Goal: Information Seeking & Learning: Learn about a topic

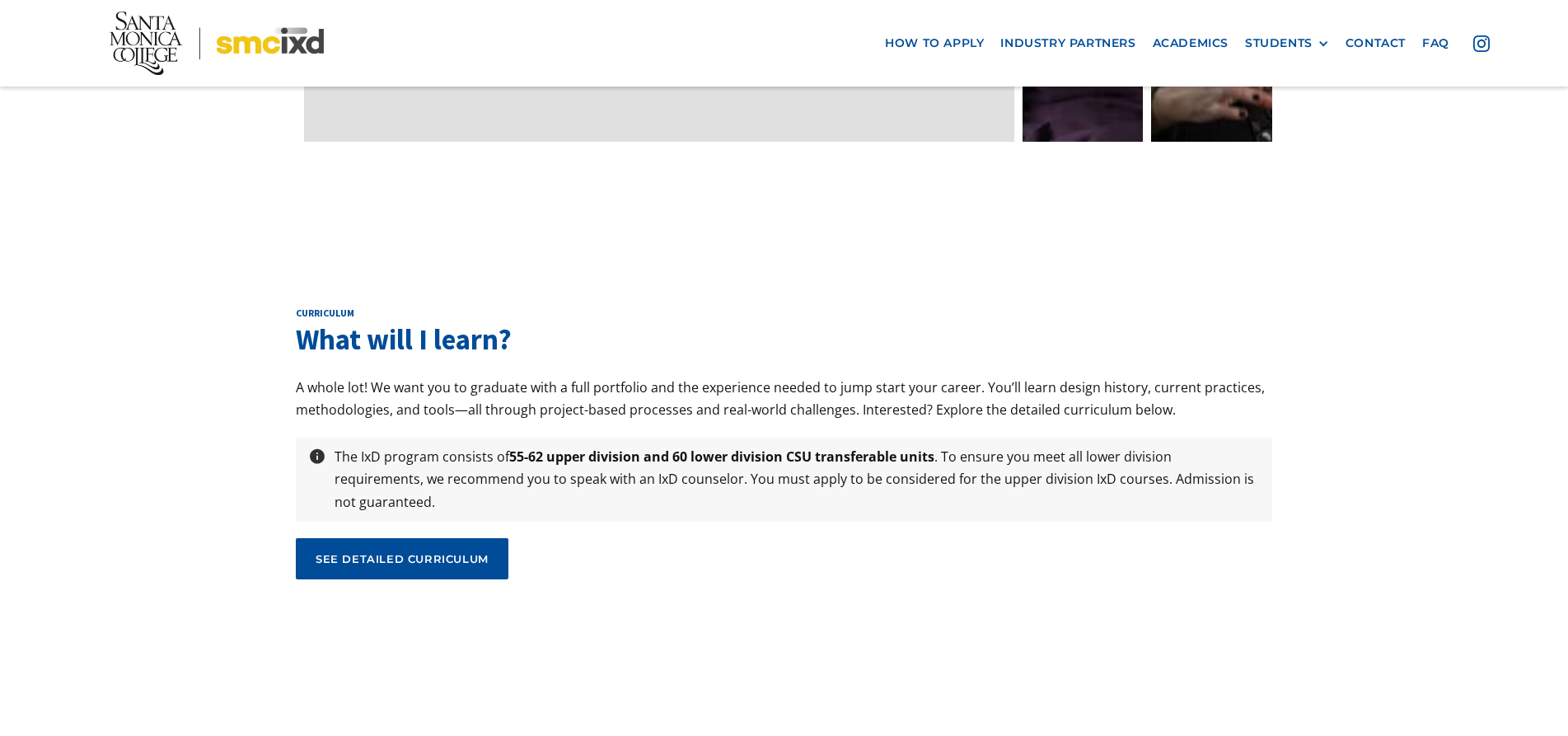
scroll to position [5408, 0]
click at [380, 539] on link "see detailed curriculum" at bounding box center [401, 559] width 213 height 41
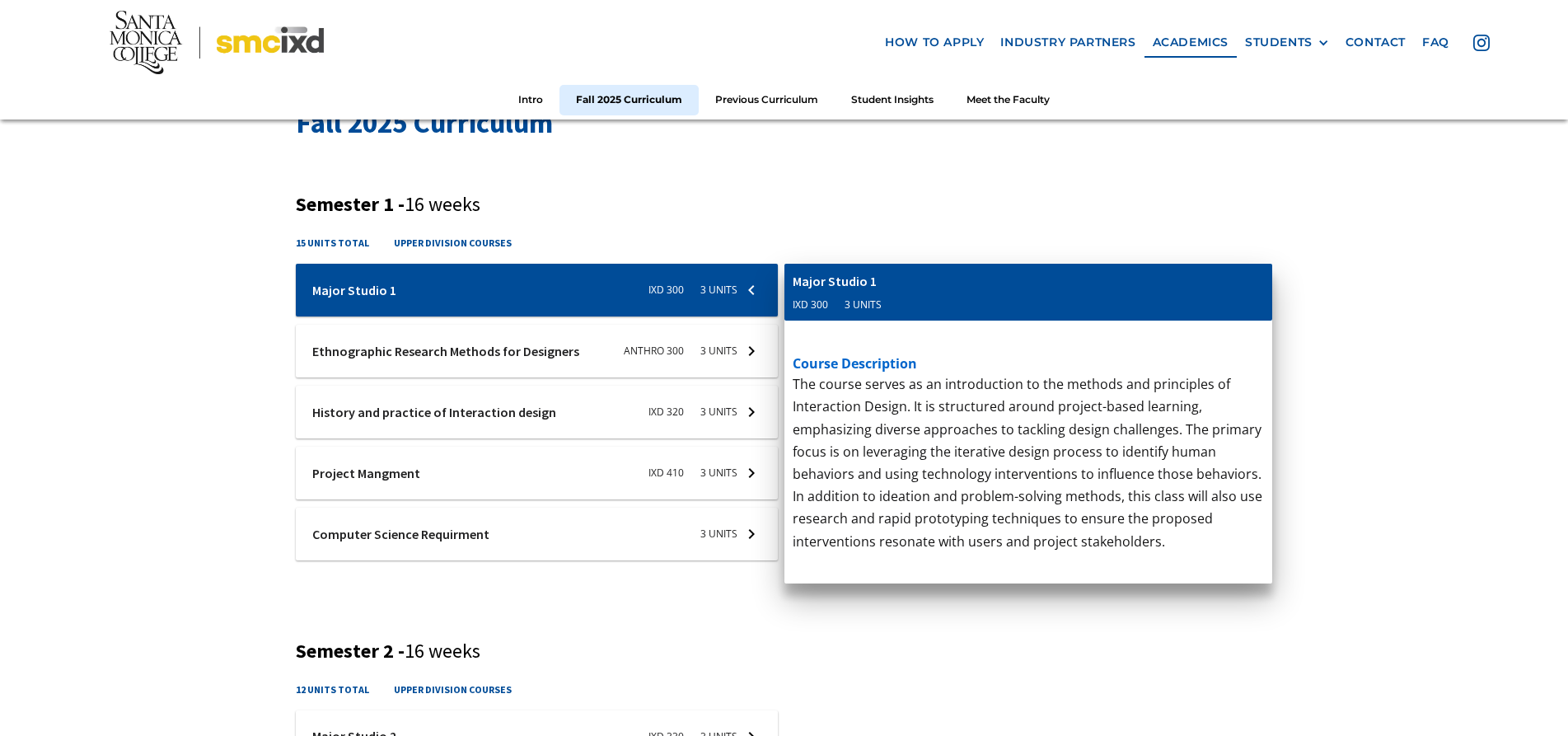
scroll to position [538, 0]
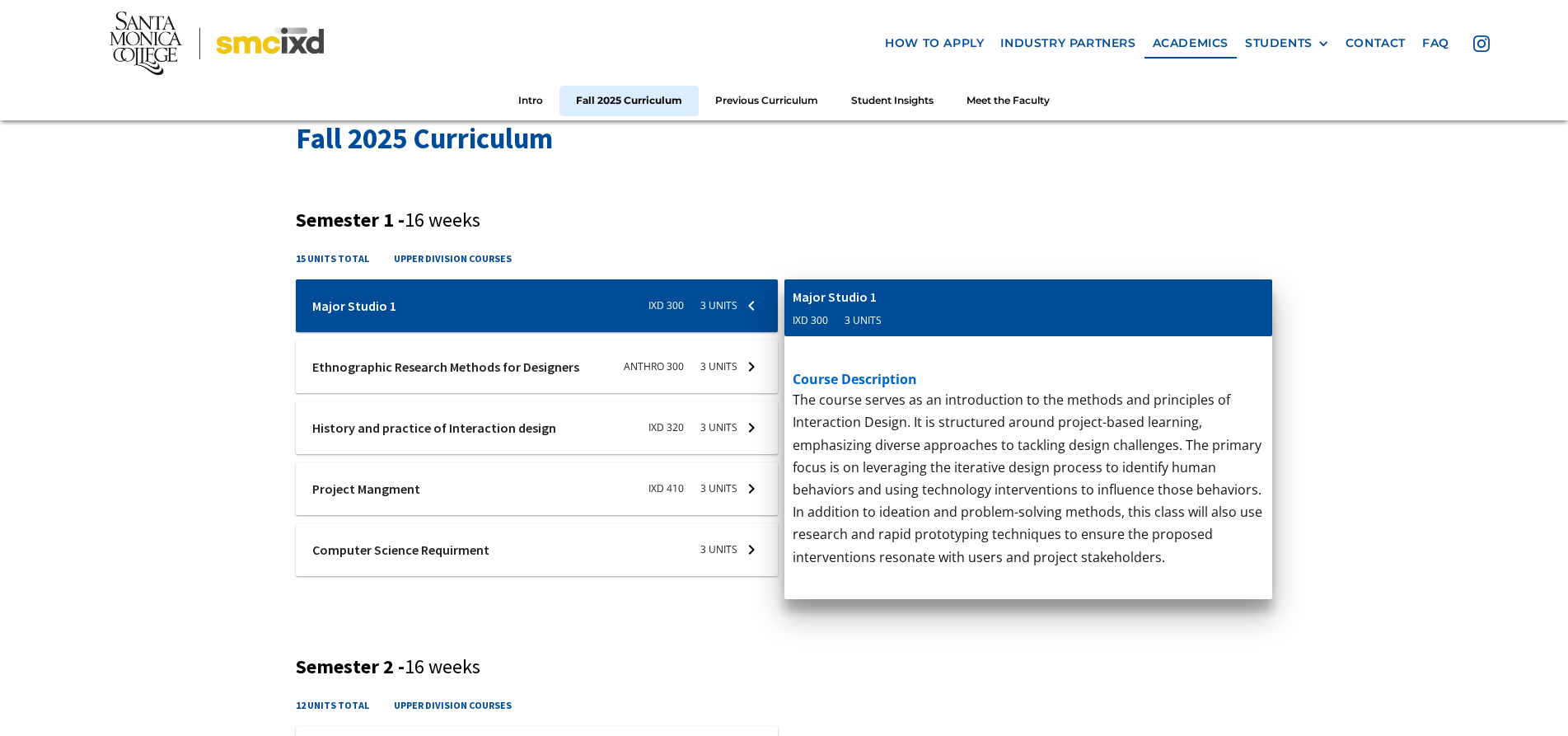
click at [528, 363] on div at bounding box center [537, 366] width 482 height 52
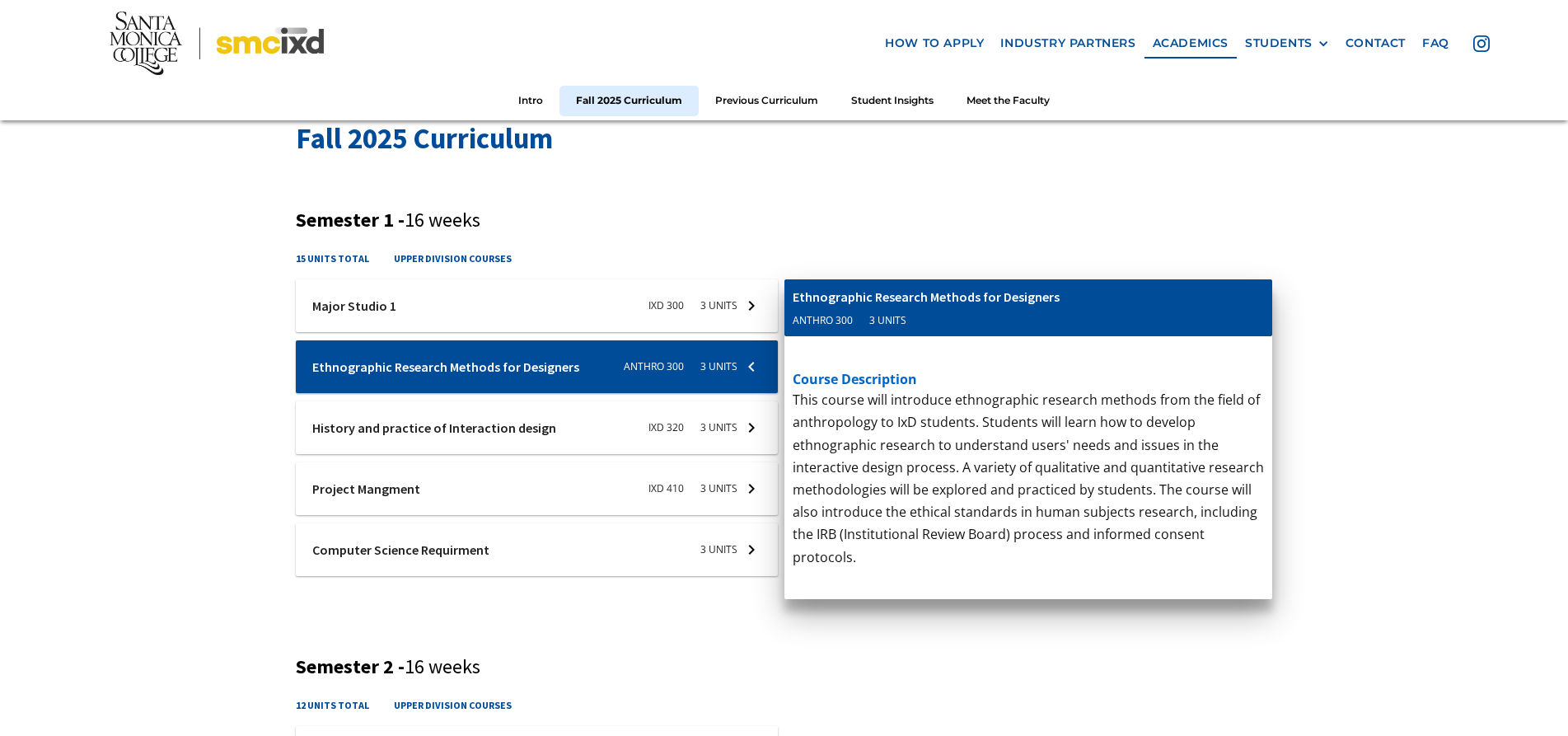
click at [496, 430] on div at bounding box center [537, 427] width 482 height 52
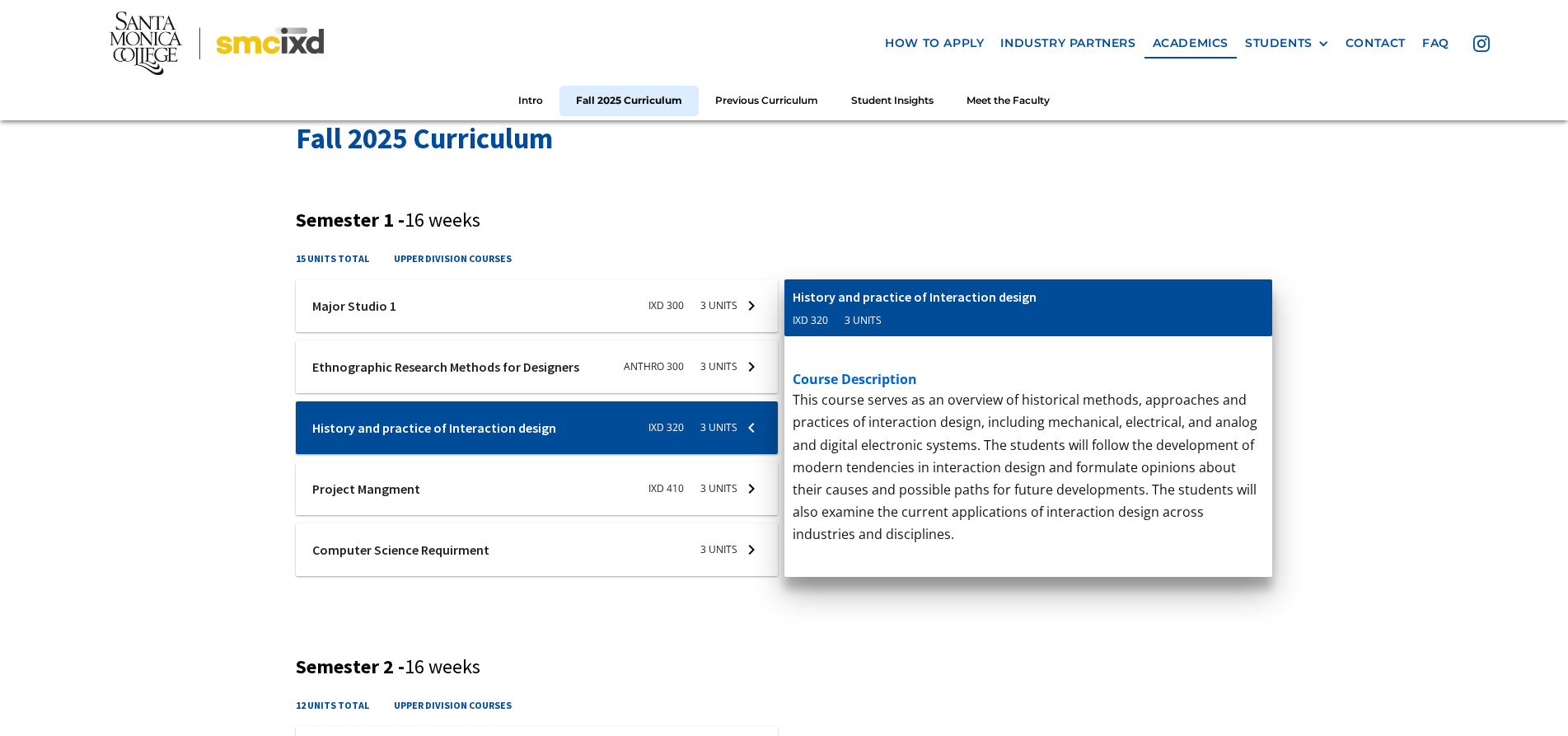
click at [459, 487] on div at bounding box center [537, 488] width 482 height 52
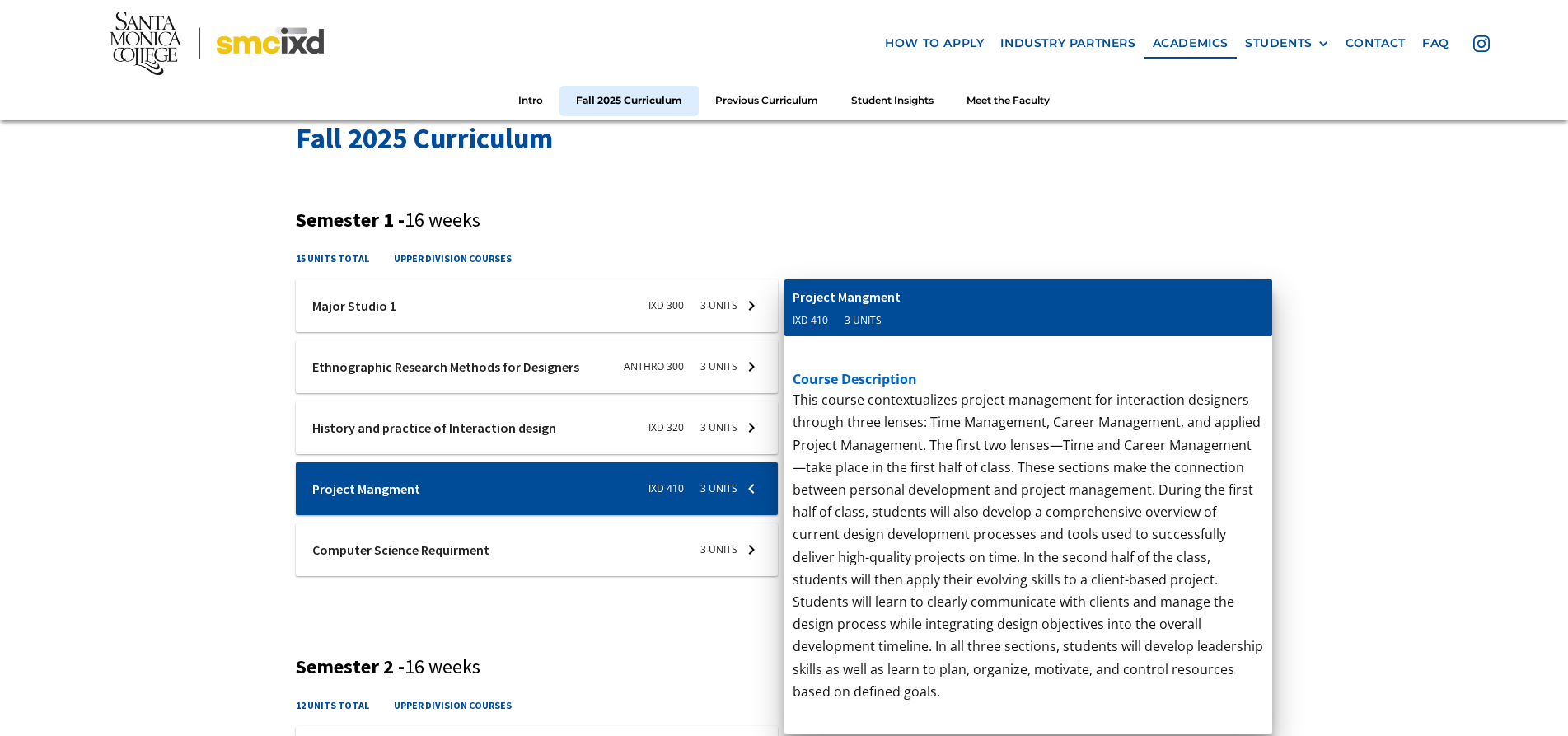
click at [466, 550] on div at bounding box center [537, 549] width 482 height 52
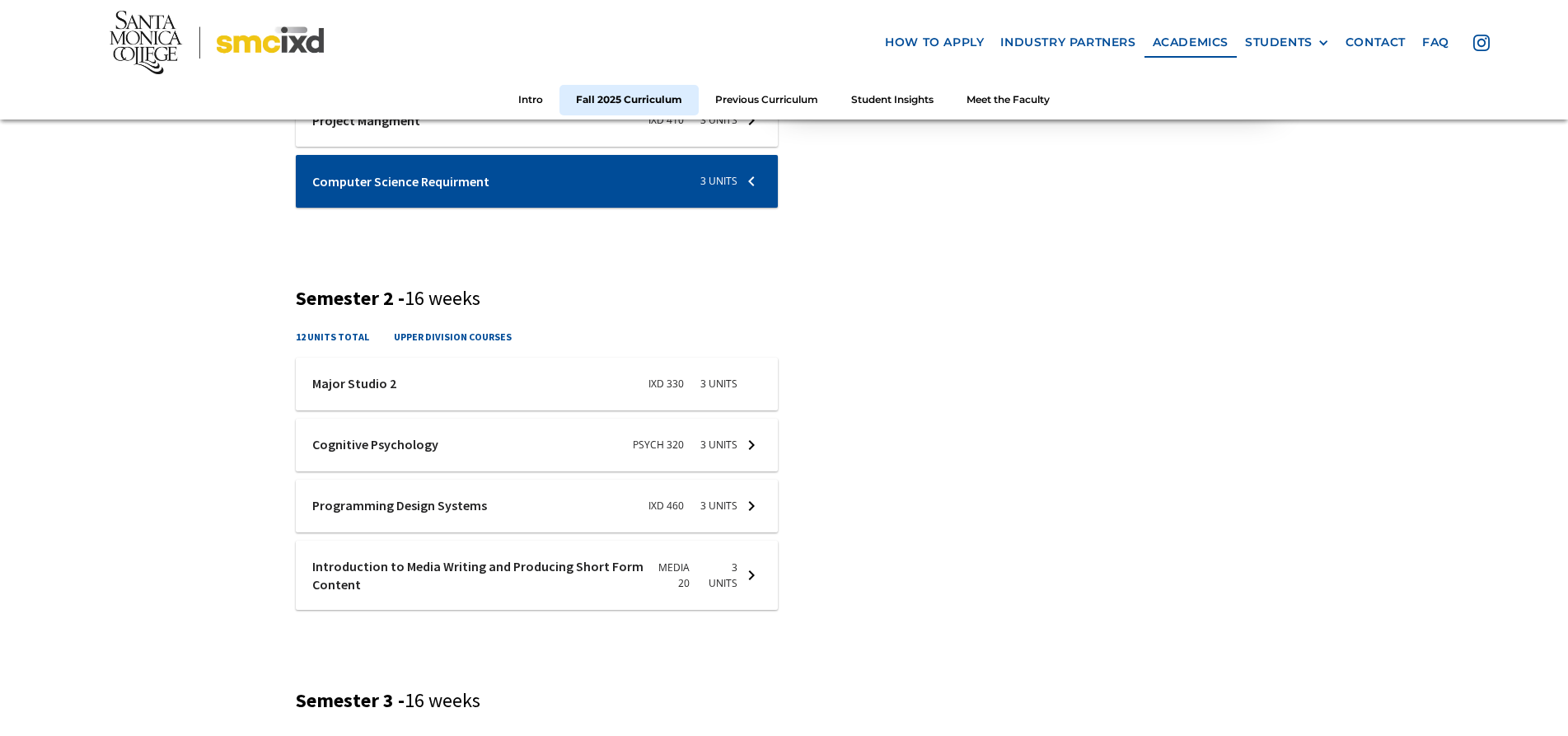
scroll to position [930, 0]
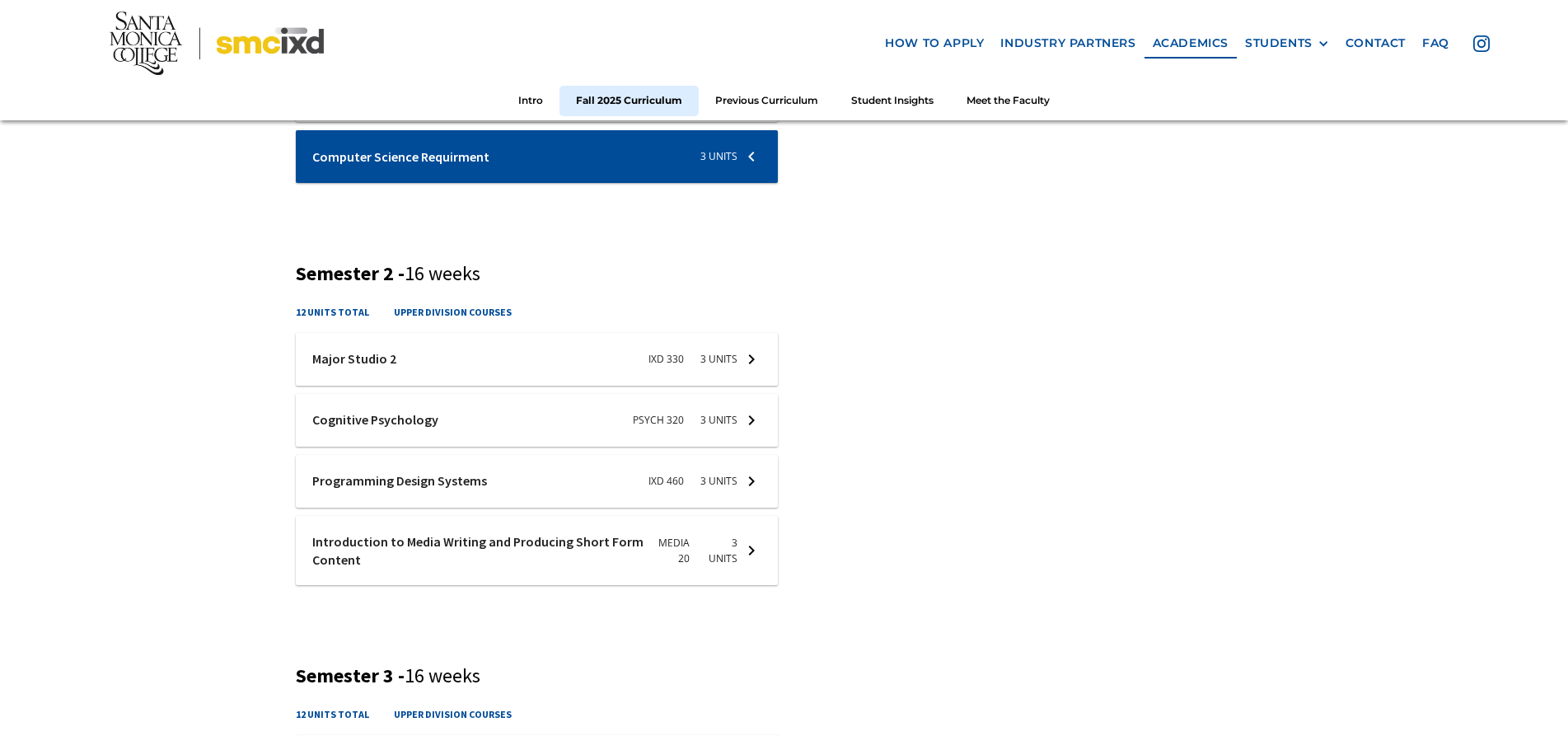
click at [428, 485] on div at bounding box center [537, 480] width 482 height 52
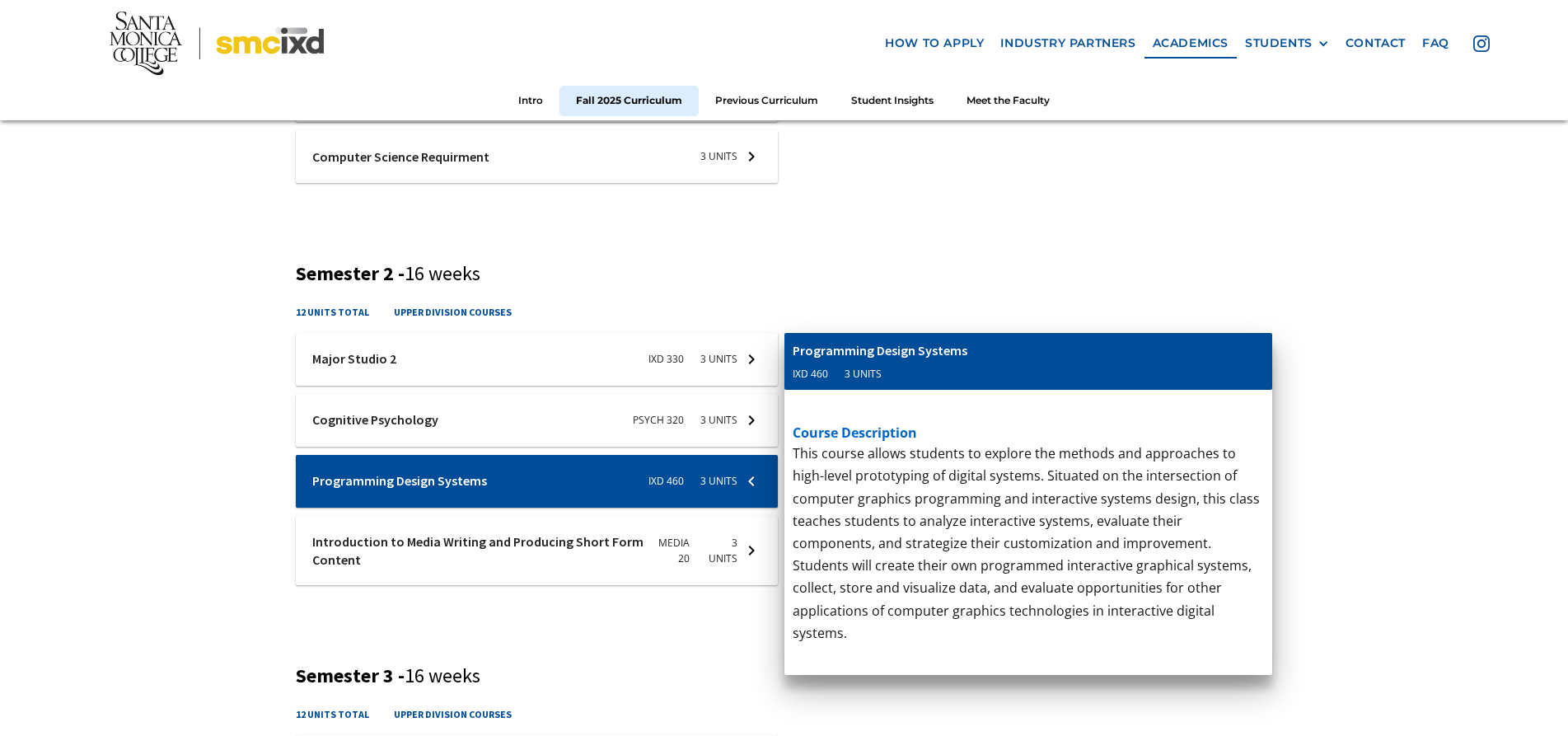
click at [449, 559] on div at bounding box center [537, 550] width 482 height 70
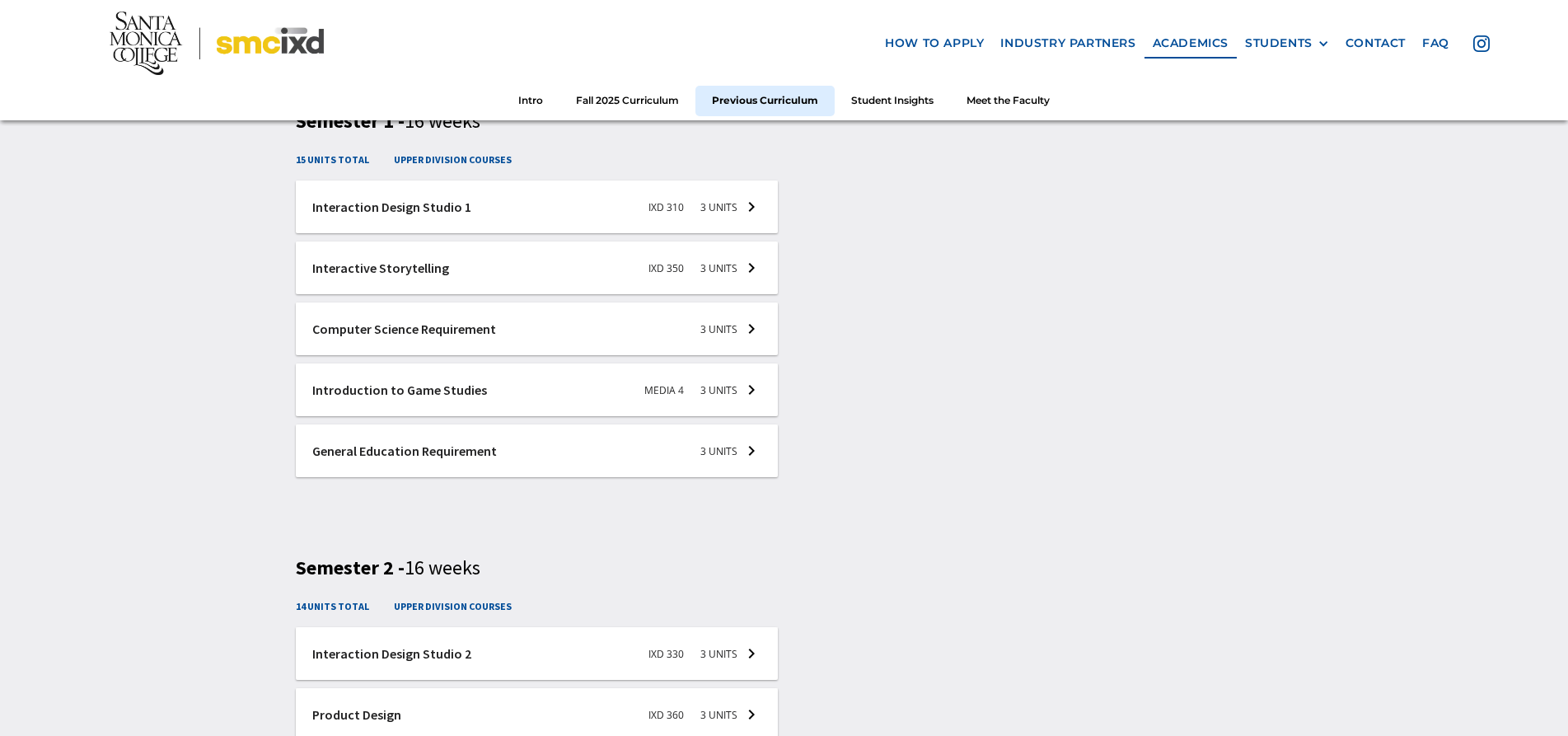
scroll to position [2485, 0]
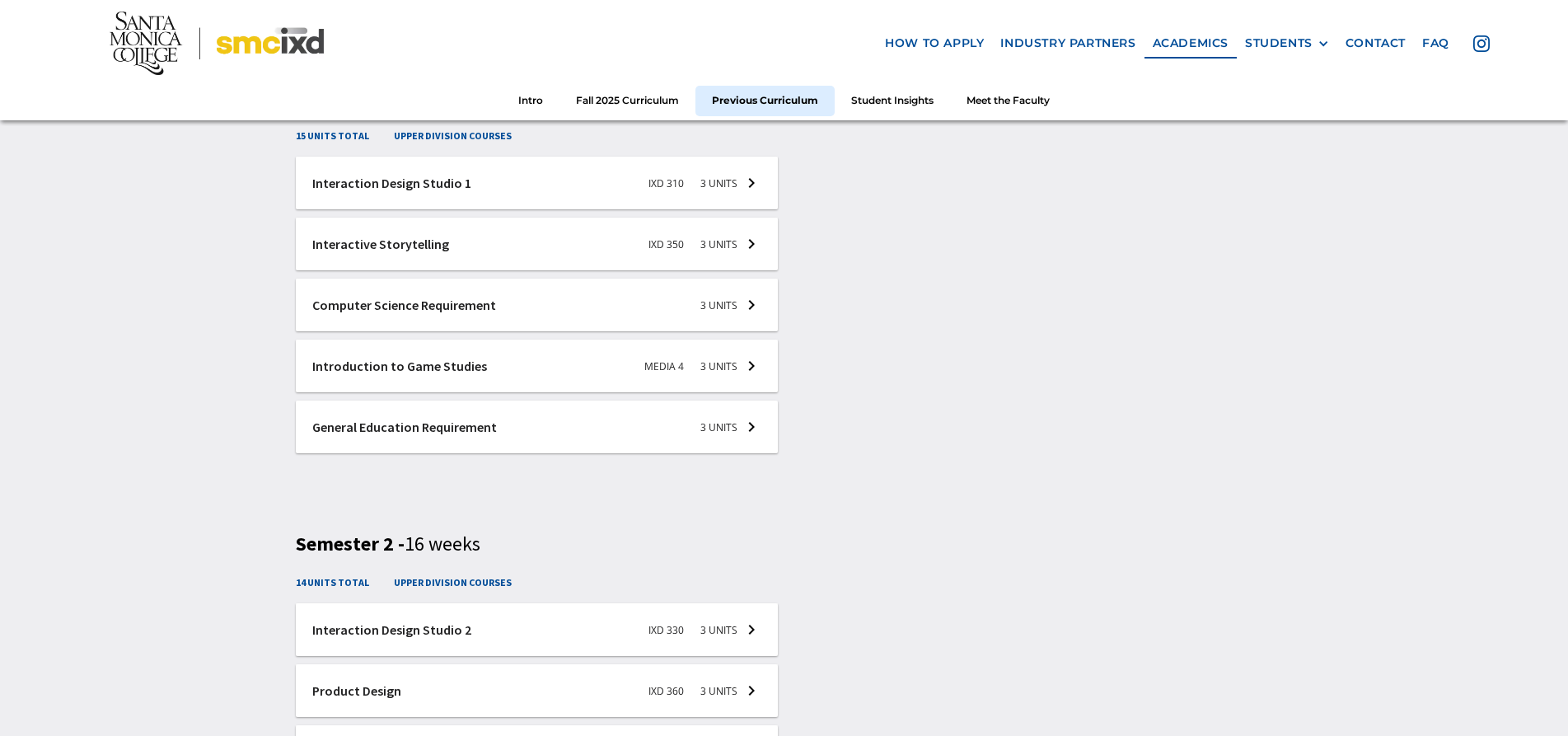
click at [621, 436] on div at bounding box center [537, 426] width 482 height 52
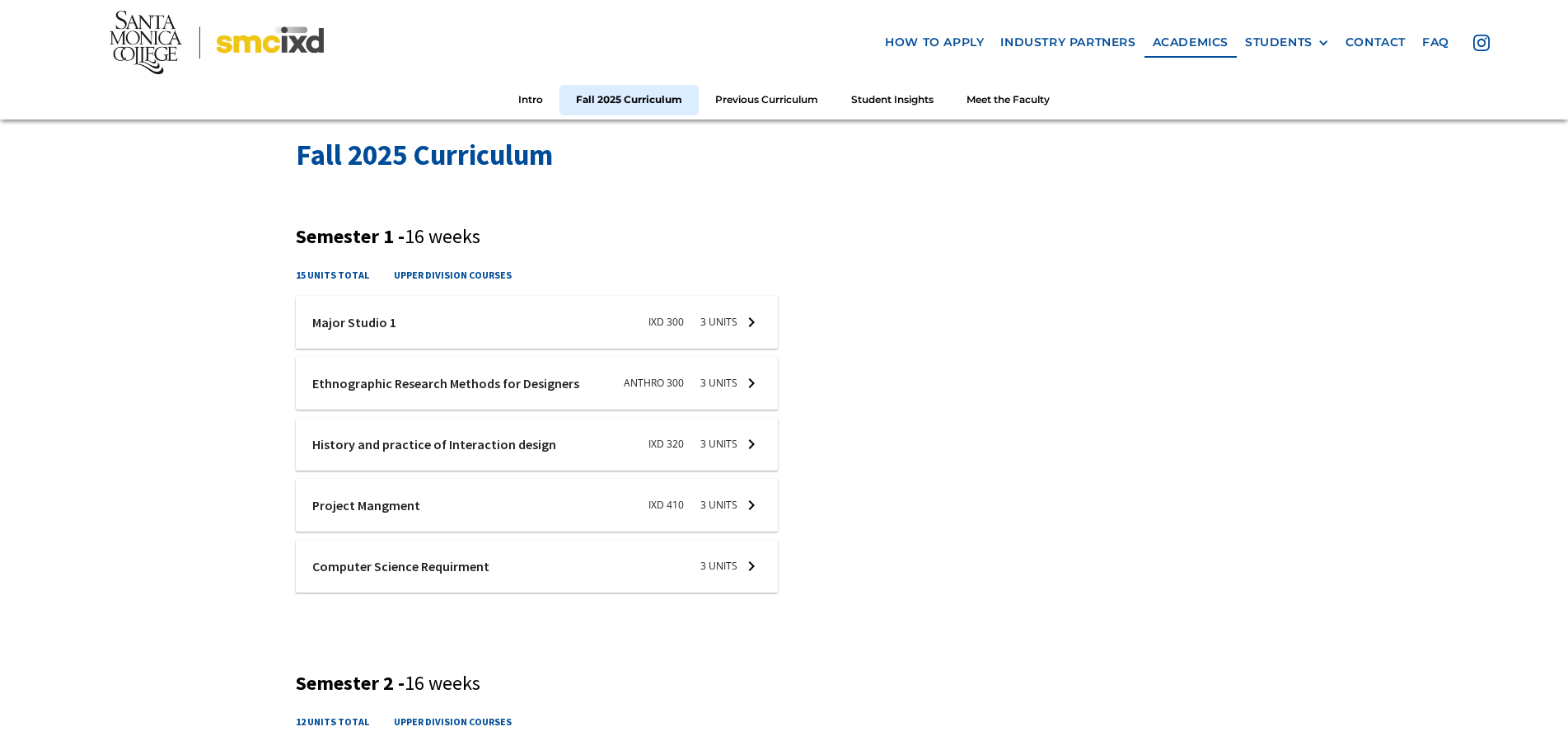
scroll to position [505, 0]
